Goal: Complete application form: Complete application form

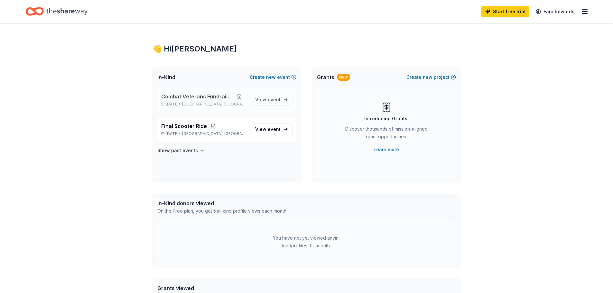
click at [215, 97] on span "Combat Veterans Fundraiser" at bounding box center [197, 97] width 72 height 8
click at [275, 102] on span "event" at bounding box center [274, 99] width 13 height 5
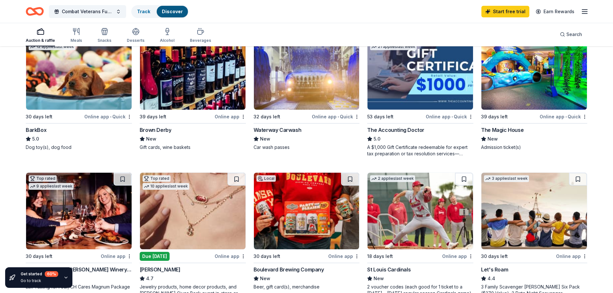
scroll to position [193, 0]
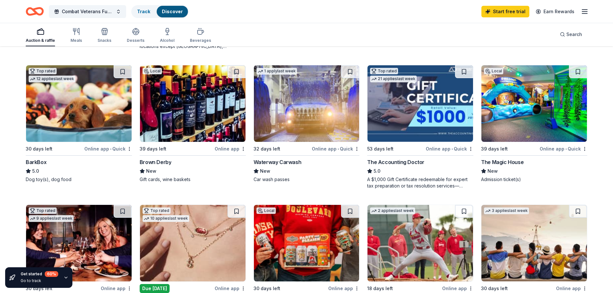
click at [187, 122] on img at bounding box center [192, 103] width 105 height 77
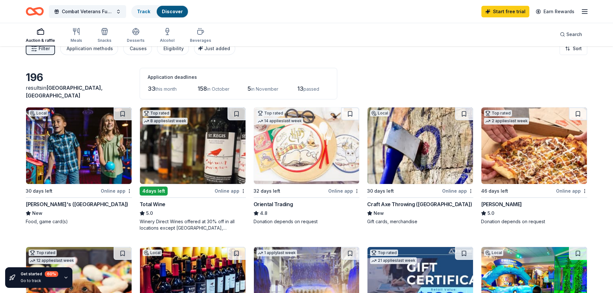
scroll to position [0, 0]
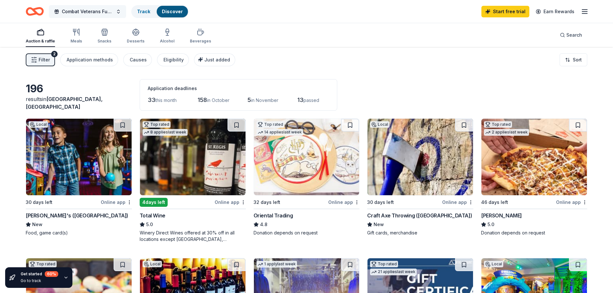
click at [109, 10] on span "Combat Veterans Fundraiser" at bounding box center [87, 12] width 51 height 8
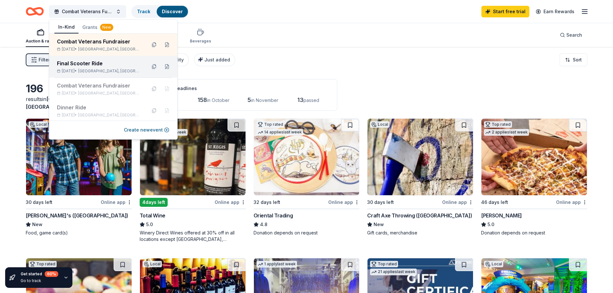
click at [93, 66] on div "Final Scooter Ride" at bounding box center [99, 64] width 84 height 8
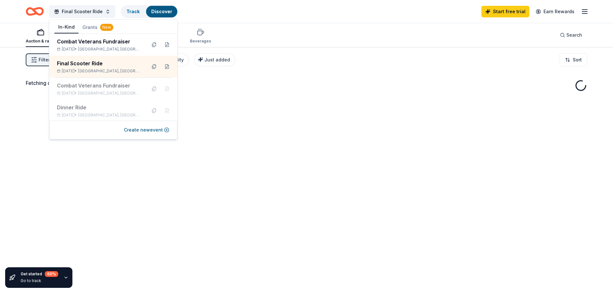
click at [201, 19] on div "Final Scooter Ride Track Discover Start free trial Earn Rewards" at bounding box center [306, 11] width 561 height 15
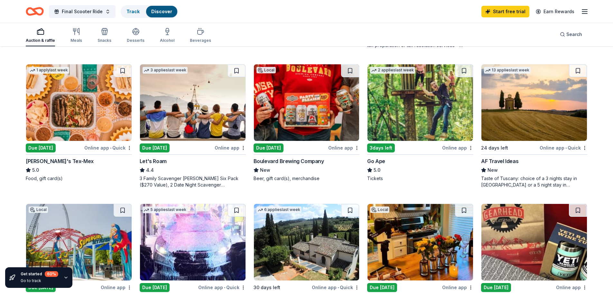
scroll to position [418, 0]
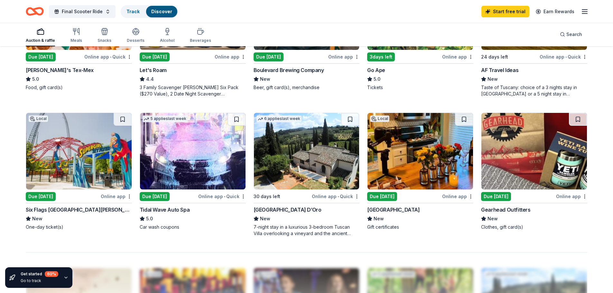
click at [274, 173] on img at bounding box center [306, 151] width 105 height 77
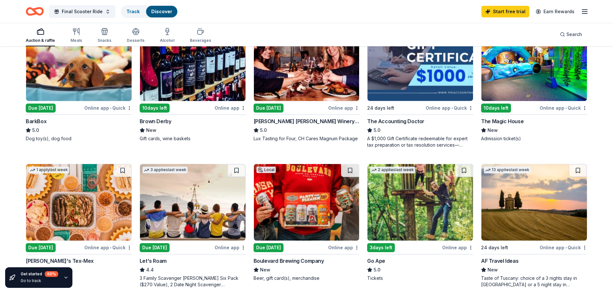
scroll to position [193, 0]
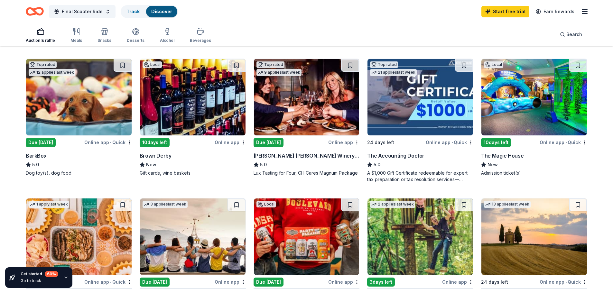
click at [81, 31] on div "Auction & raffle Meals Snacks Desserts Alcohol Beverages" at bounding box center [118, 35] width 185 height 21
click at [76, 39] on div "Meals" at bounding box center [76, 40] width 12 height 5
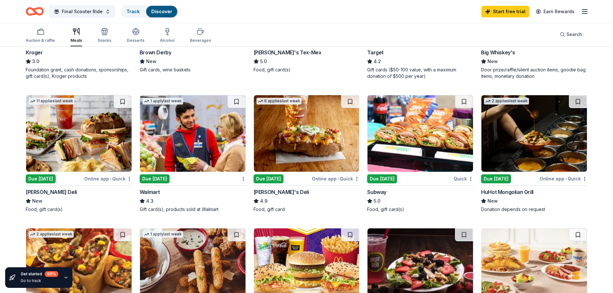
scroll to position [289, 0]
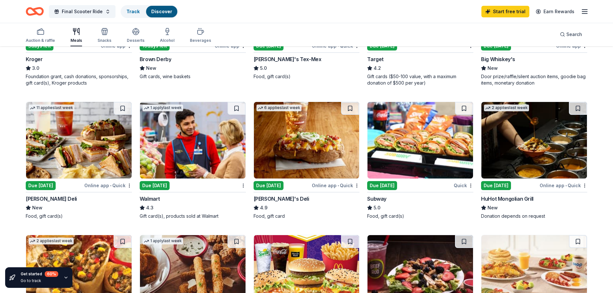
click at [538, 158] on img at bounding box center [533, 140] width 105 height 77
click at [74, 159] on img at bounding box center [78, 140] width 105 height 77
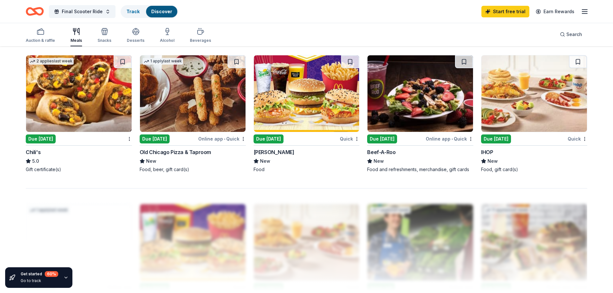
scroll to position [482, 0]
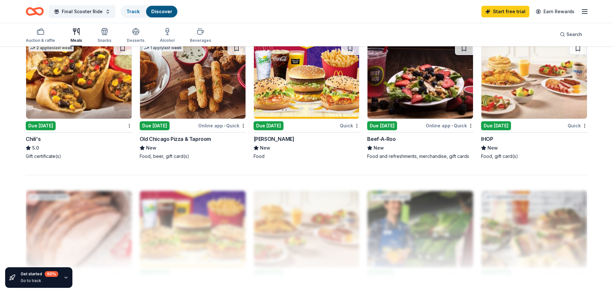
click at [70, 93] on img at bounding box center [78, 80] width 105 height 77
click at [131, 37] on div "Desserts" at bounding box center [136, 35] width 18 height 15
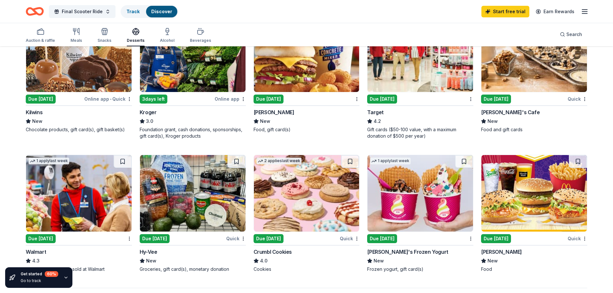
scroll to position [418, 0]
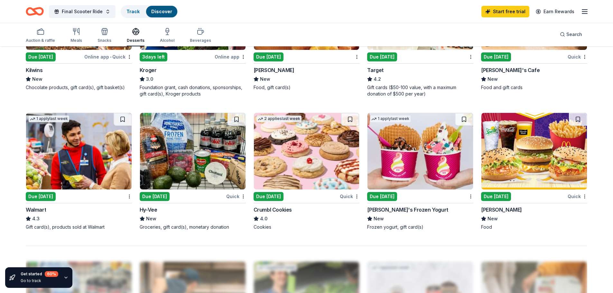
click at [305, 157] on img at bounding box center [306, 151] width 105 height 77
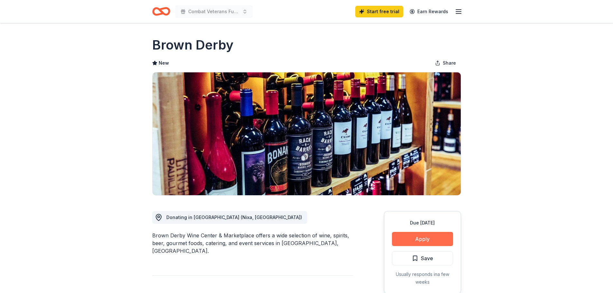
click at [423, 238] on button "Apply" at bounding box center [422, 239] width 61 height 14
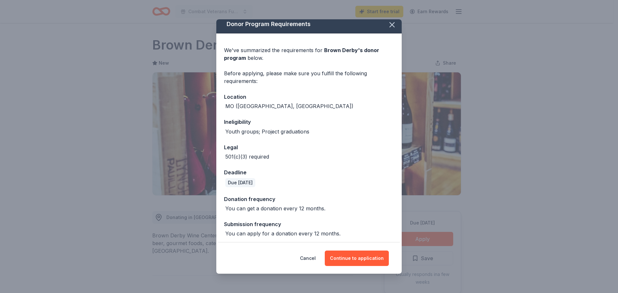
scroll to position [6, 0]
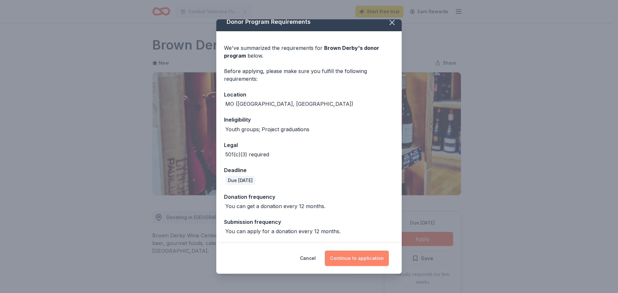
click at [358, 261] on button "Continue to application" at bounding box center [357, 258] width 64 height 15
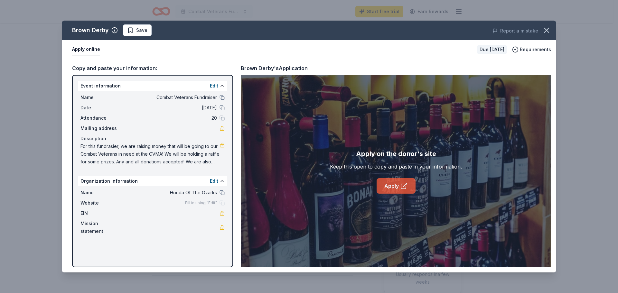
click at [392, 185] on link "Apply" at bounding box center [395, 185] width 39 height 15
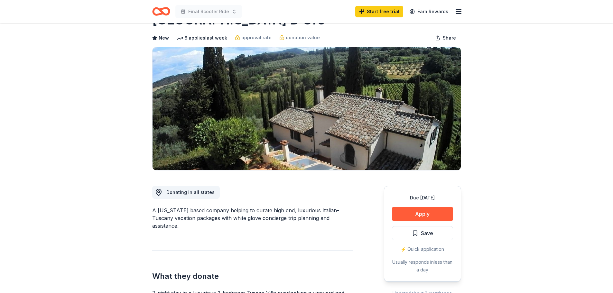
scroll to position [32, 0]
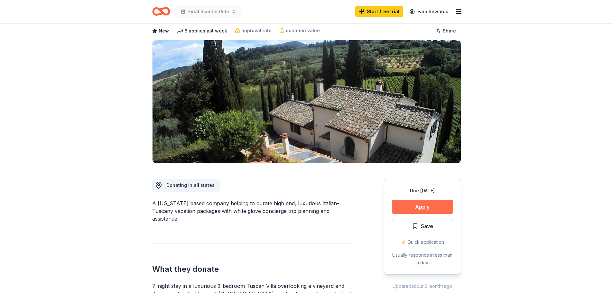
click at [411, 208] on button "Apply" at bounding box center [422, 207] width 61 height 14
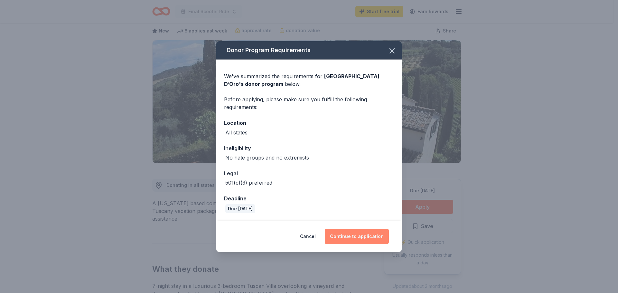
click at [354, 236] on button "Continue to application" at bounding box center [357, 236] width 64 height 15
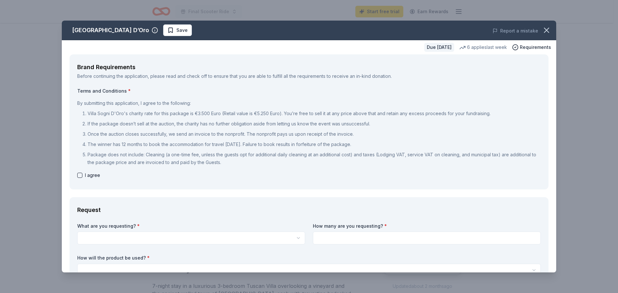
click at [575, 133] on div "Villa Sogni D’Oro Save Report a mistake Due in 30 days 6 applies last week Requ…" at bounding box center [309, 146] width 618 height 293
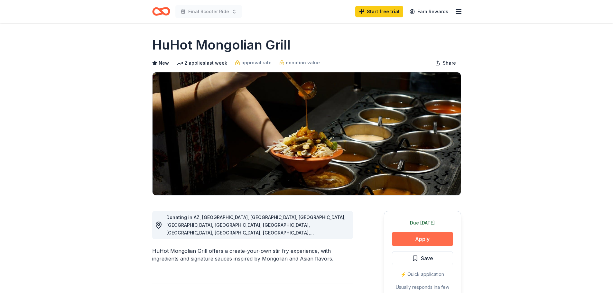
click at [424, 237] on button "Apply" at bounding box center [422, 239] width 61 height 14
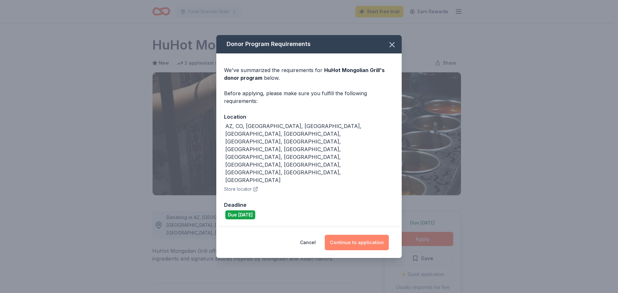
click at [348, 235] on button "Continue to application" at bounding box center [357, 242] width 64 height 15
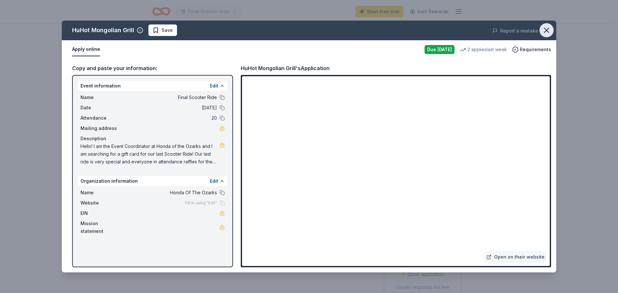
click at [547, 32] on icon "button" at bounding box center [546, 30] width 9 height 9
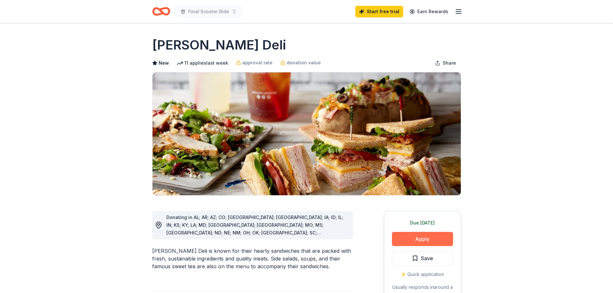
click at [427, 240] on button "Apply" at bounding box center [422, 239] width 61 height 14
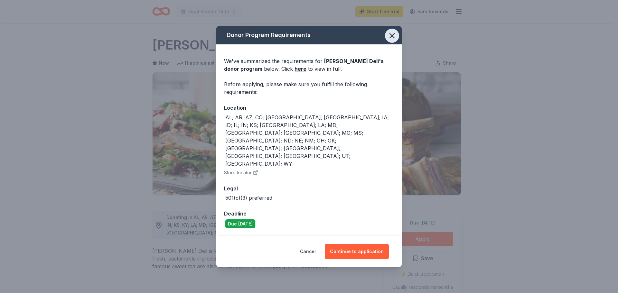
click at [393, 38] on icon "button" at bounding box center [392, 35] width 5 height 5
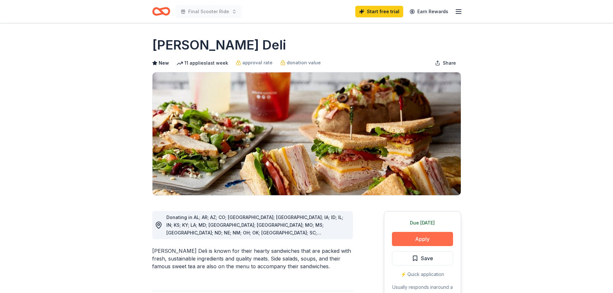
click at [411, 242] on button "Apply" at bounding box center [422, 239] width 61 height 14
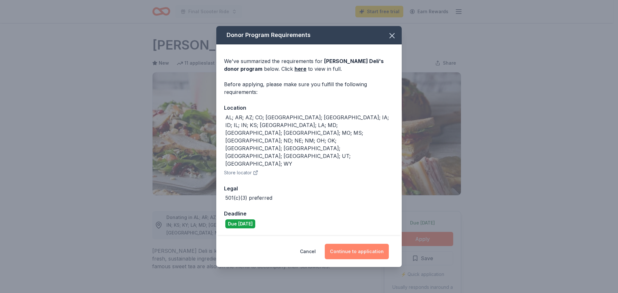
click at [355, 244] on button "Continue to application" at bounding box center [357, 251] width 64 height 15
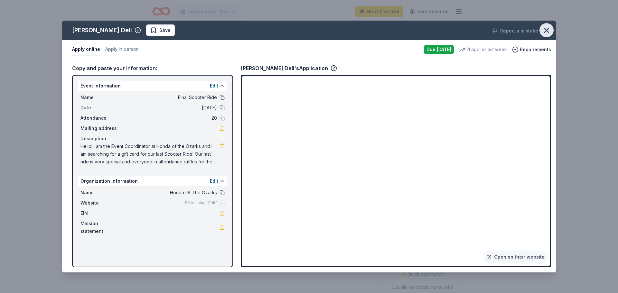
click at [543, 28] on icon "button" at bounding box center [546, 30] width 9 height 9
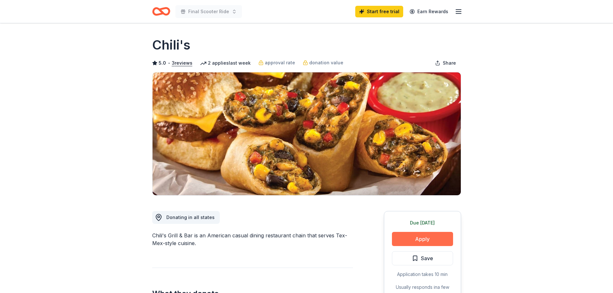
click at [412, 240] on button "Apply" at bounding box center [422, 239] width 61 height 14
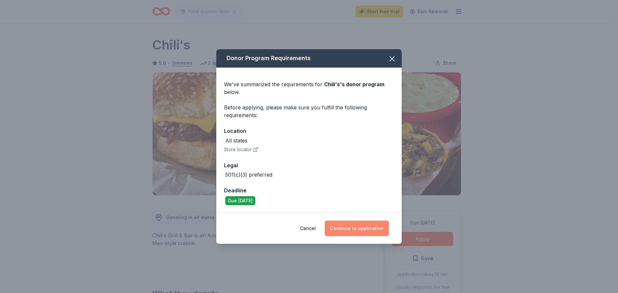
click at [343, 230] on button "Continue to application" at bounding box center [357, 228] width 64 height 15
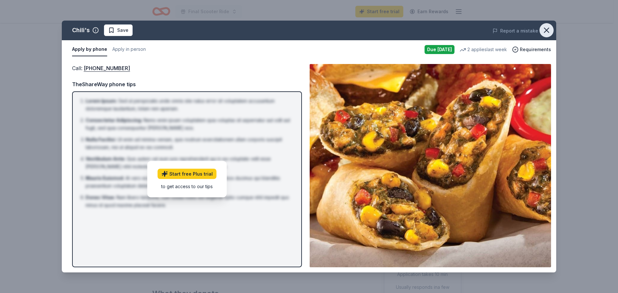
click at [549, 29] on icon "button" at bounding box center [546, 30] width 9 height 9
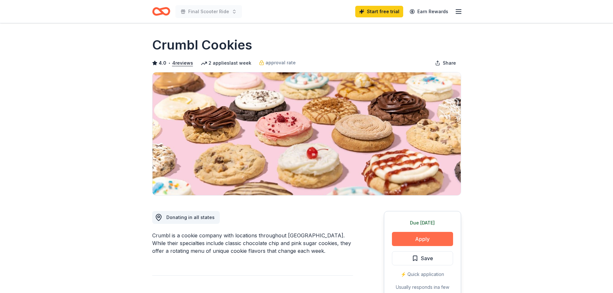
click at [417, 239] on button "Apply" at bounding box center [422, 239] width 61 height 14
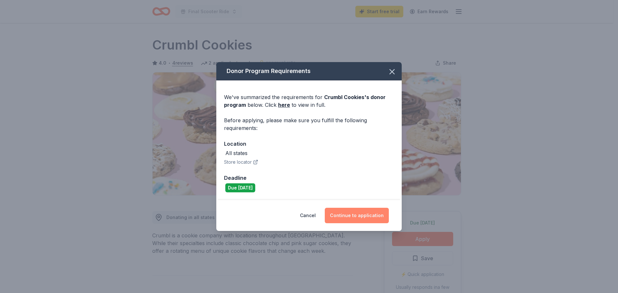
click at [358, 216] on button "Continue to application" at bounding box center [357, 215] width 64 height 15
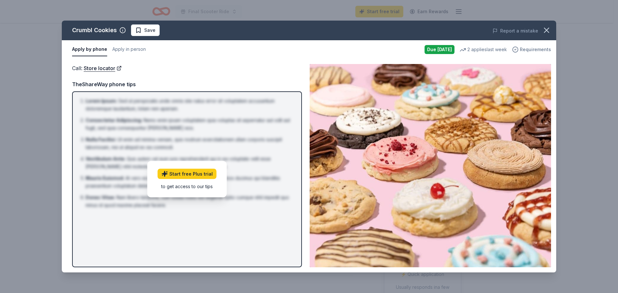
click at [535, 50] on span "Requirements" at bounding box center [534, 50] width 31 height 8
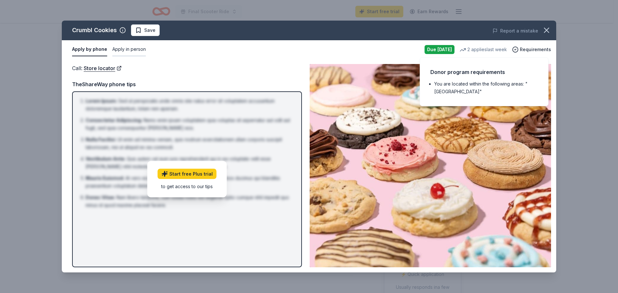
click at [127, 50] on button "Apply in person" at bounding box center [128, 50] width 33 height 14
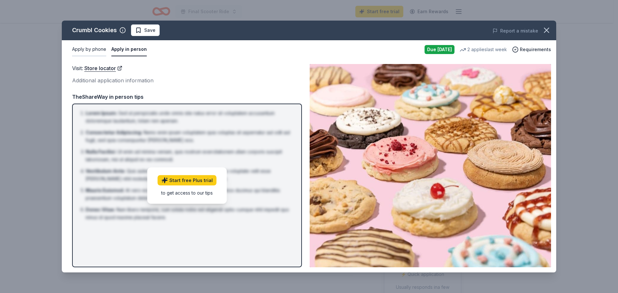
click at [94, 49] on button "Apply by phone" at bounding box center [89, 50] width 34 height 14
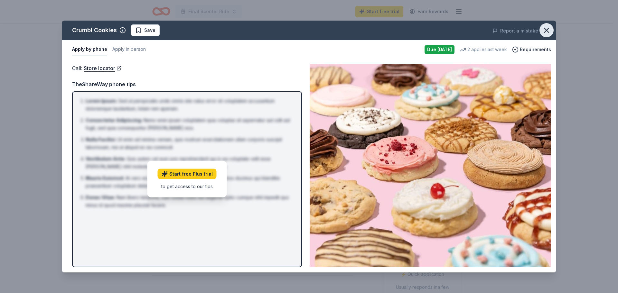
click at [550, 29] on icon "button" at bounding box center [546, 30] width 9 height 9
